Goal: Complete application form

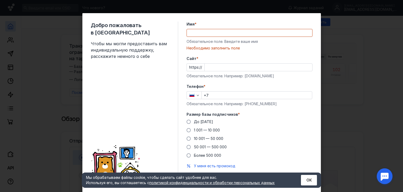
click at [180, 42] on div "Добро пожаловать в Sendsay Чтобы мы могли предоставить вам индивидуальную подде…" at bounding box center [201, 103] width 239 height 181
click at [200, 31] on input "Имя *" at bounding box center [250, 32] width 126 height 7
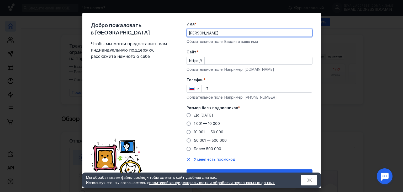
type input "[PERSON_NAME]"
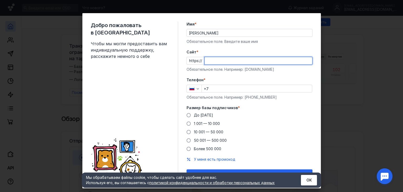
click at [209, 61] on input "Cайт *" at bounding box center [259, 60] width 108 height 7
type input "[DOMAIN_NAME]"
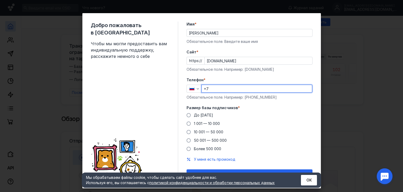
click at [216, 91] on input "+7" at bounding box center [257, 88] width 110 height 7
type input "[PHONE_NUMBER]"
click at [187, 124] on span at bounding box center [189, 123] width 4 height 4
click at [0, 0] on input "1 001 — 10 000" at bounding box center [0, 0] width 0 height 0
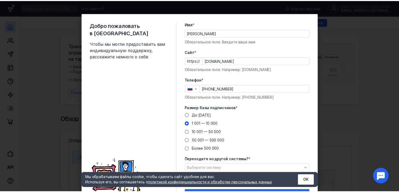
scroll to position [30, 0]
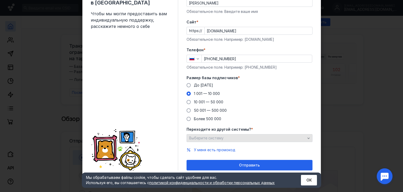
click at [221, 139] on span "Выберите систему" at bounding box center [206, 138] width 34 height 4
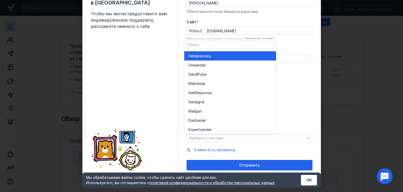
click at [217, 56] on div "Не перехожу" at bounding box center [231, 55] width 84 height 5
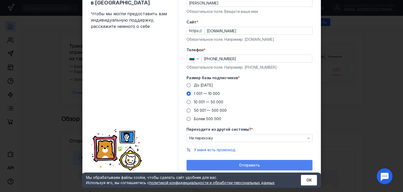
click at [243, 166] on span "Отправить" at bounding box center [249, 165] width 21 height 4
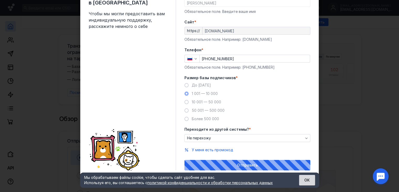
click at [311, 182] on button "ОК" at bounding box center [307, 180] width 16 height 11
